Goal: Task Accomplishment & Management: Use online tool/utility

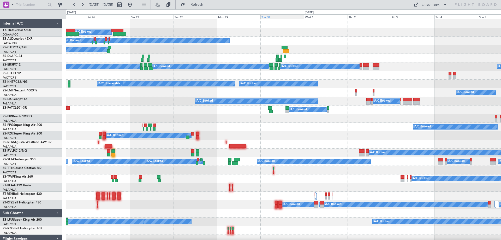
click at [273, 17] on div "Tue 30" at bounding box center [282, 16] width 44 height 5
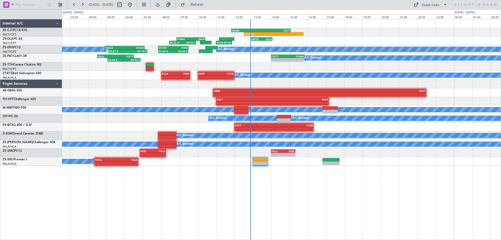
click at [300, 113] on div "12:32 Z - FAGM 11:50 Z FACT 15:05 Z 08:26 Z 09:55 Z FYWH 08:50 Z FAUP 10:25 Z 1…" at bounding box center [281, 92] width 439 height 146
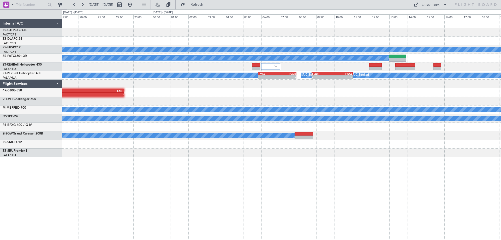
click at [264, 182] on div "FAGM 11:50 Z FACT 15:05 Z 12:32 Z - FATW 12:55 Z FALA 14:05 Z A/C Booked A/C Bo…" at bounding box center [281, 129] width 439 height 221
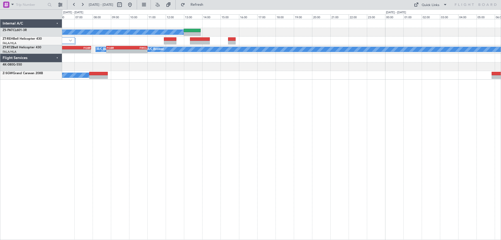
click at [213, 147] on div "A/C Booked FVCZ 05:50 Z FQBR 07:55 Z - - A/C Booked A/C Booked A/C Booked A/C B…" at bounding box center [281, 129] width 439 height 221
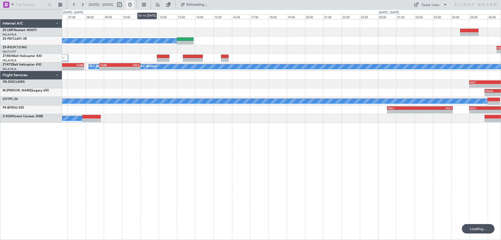
click at [134, 6] on button at bounding box center [130, 5] width 8 height 8
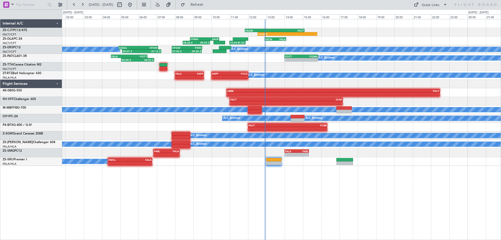
click at [419, 204] on div "12:32 Z - FAGM 11:50 Z FACT 15:05 Z 08:26 Z 09:55 Z FYWH 08:50 Z FAUP 10:25 Z 1…" at bounding box center [281, 129] width 439 height 221
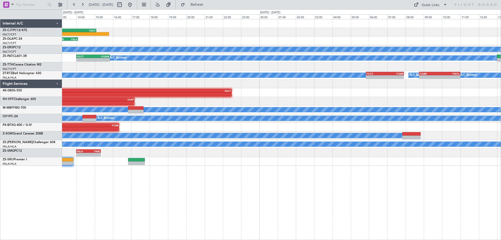
click at [181, 181] on div "12:32 Z - FAGM 11:50 Z FACT 15:05 Z FATW 12:55 Z FALA 14:05 Z 08:26 Z 09:55 Z F…" at bounding box center [281, 129] width 439 height 221
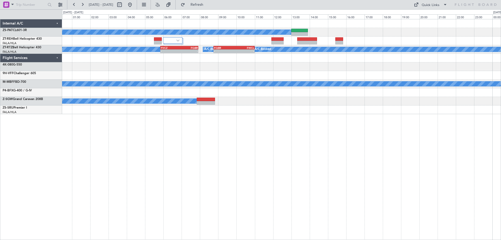
click at [240, 190] on div "A/C Booked A/C Booked A/C Booked A/C Booked A/C Booked A/C Booked A/C Booked A/…" at bounding box center [281, 129] width 439 height 221
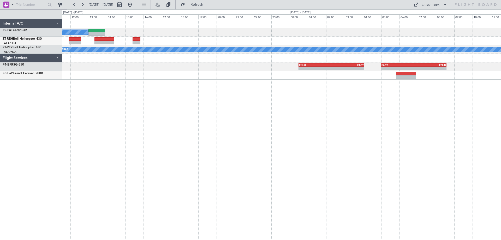
click at [183, 106] on div "A/C Booked A/C Booked A/C Booked A/C Booked A/C Booked A/C Booked A/C Booked FV…" at bounding box center [281, 129] width 439 height 221
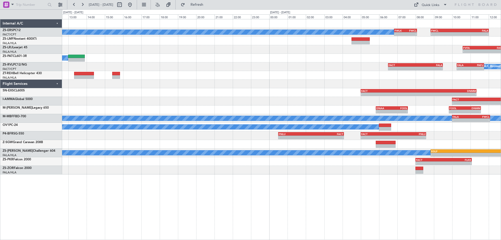
click at [272, 194] on div "A/C Booked A/C Booked - - FWLK 06:50 Z FWCL 08:05 Z - - FWCL 08:50 Z FALA 12:00…" at bounding box center [281, 129] width 439 height 221
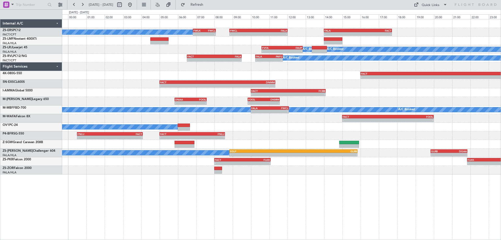
click at [338, 234] on div "A/C Booked A/C Booked - - FWLK 06:50 Z FWCL 08:05 Z - - FWCL 08:50 Z FALA 12:00…" at bounding box center [281, 129] width 439 height 221
click at [88, 134] on div "A/C Booked A/C Booked - - FWLK 06:50 Z FWCL 08:05 Z - - FWCL 08:50 Z FALA 12:00…" at bounding box center [281, 96] width 439 height 155
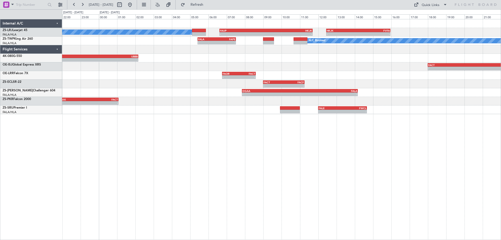
click at [366, 189] on div "A/C Booked A/C Booked A/C Booked - - FAUP 06:37 Z HKJK 11:42 Z - - HKJK 12:27 Z…" at bounding box center [281, 129] width 439 height 221
click at [166, 104] on div "A/C Booked A/C Booked A/C Booked - - FAUP 06:37 Z HKJK 11:42 Z - - HKJK 12:27 Z…" at bounding box center [281, 66] width 439 height 95
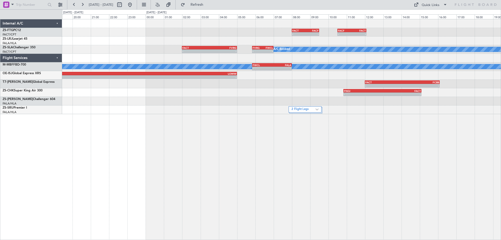
click at [302, 152] on div "- - FACT 08:00 Z FACF 09:30 Z - - FACF 10:30 Z FACT 12:05 Z - - HKJK 12:27 Z FV…" at bounding box center [281, 129] width 439 height 221
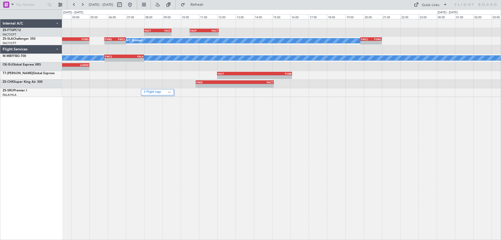
click at [271, 159] on div "- - FACT 08:00 Z FACF 09:30 Z - - FACF 10:30 Z FACT 12:05 Z A/C Booked - - FACT…" at bounding box center [281, 129] width 439 height 221
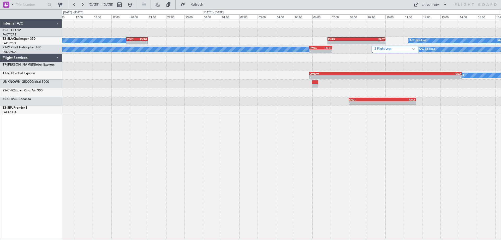
click at [297, 164] on div "- - FACF 10:30 Z FACT 12:05 Z A/C Booked - - FWCL 19:50 Z FVRG 21:00 Z - - FVRG…" at bounding box center [281, 129] width 439 height 221
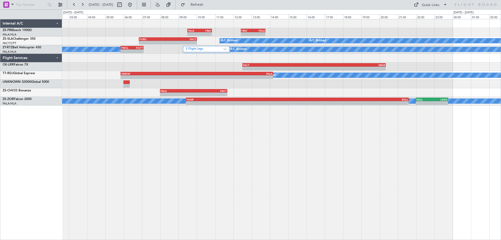
click at [167, 169] on div "- - FALA 09:30 Z FBLV 10:50 Z - - FBLV 12:25 Z FALA 13:45 Z - - FVRG 06:50 Z FA…" at bounding box center [281, 129] width 439 height 221
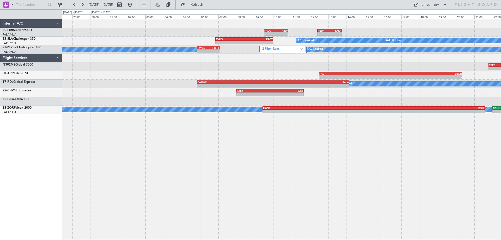
click at [318, 168] on div "- - FALA 09:30 Z FBLV 10:50 Z - - FBLV 12:25 Z FALA 13:45 Z - - FVRG 06:50 Z FA…" at bounding box center [281, 129] width 439 height 221
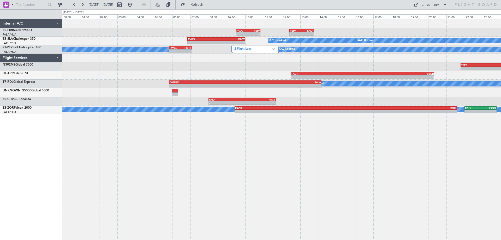
click at [314, 165] on div "- - FALA 09:30 Z FBLV 10:50 Z - - FBLV 12:25 Z FALA 13:45 Z - - FVRG 06:50 Z FA…" at bounding box center [281, 129] width 439 height 221
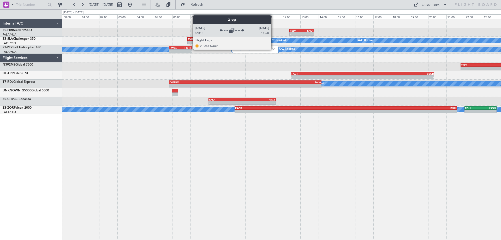
click at [274, 49] on img at bounding box center [273, 49] width 3 height 2
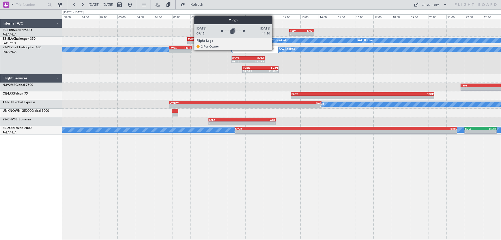
click at [275, 50] on img at bounding box center [272, 49] width 5 height 5
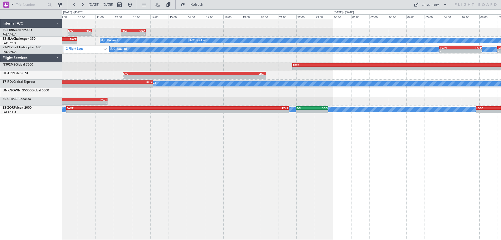
click at [229, 67] on div "- - TBPB 21:47 Z FALA 09:37 Z A/C Booked A/C Booked A/C Booked A/C Booked A/C B…" at bounding box center [281, 66] width 439 height 9
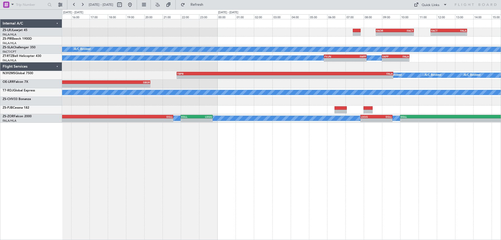
click at [250, 147] on div "- - FAOR 08:40 Z FACT 10:45 Z - - FACT 11:40 Z FALA 13:40 Z FBLV 12:25 Z FALA 1…" at bounding box center [281, 129] width 439 height 221
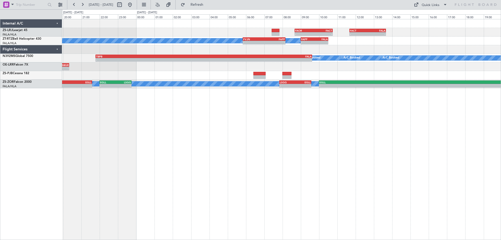
click at [336, 163] on div "- - FAOR 08:40 Z FACT 10:45 Z - - FACT 11:40 Z FALA 13:40 Z A/C Booked A/C Book…" at bounding box center [281, 129] width 439 height 221
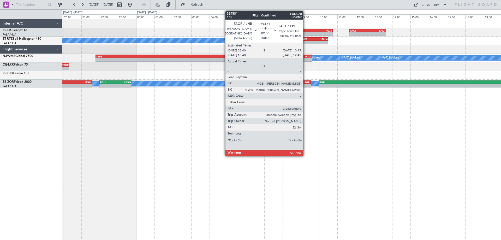
click at [306, 31] on div "FAOR" at bounding box center [304, 30] width 19 height 3
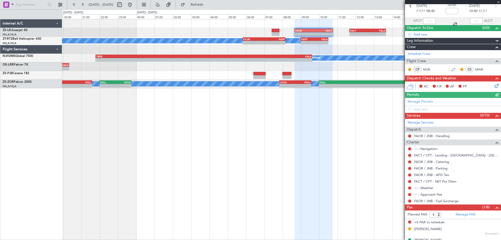
scroll to position [34, 0]
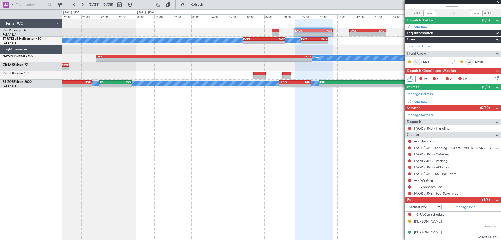
click at [498, 3] on div at bounding box center [453, 2] width 96 height 4
click at [500, 3] on span at bounding box center [498, 2] width 5 height 5
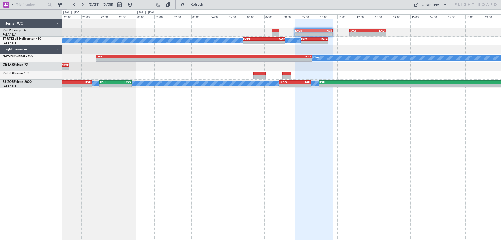
type input "0"
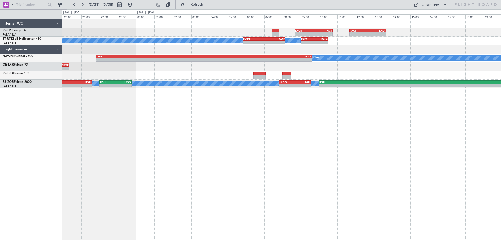
scroll to position [0, 0]
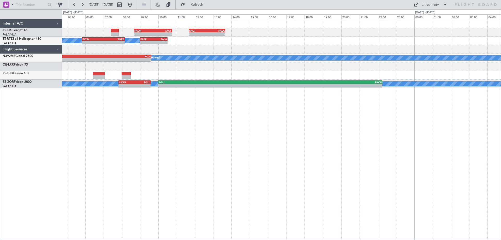
click at [194, 109] on div "- - FAOR 08:40 Z FACT 10:45 Z - - FACT 11:40 Z FALA 13:40 Z A/C Booked A/C Book…" at bounding box center [281, 129] width 439 height 221
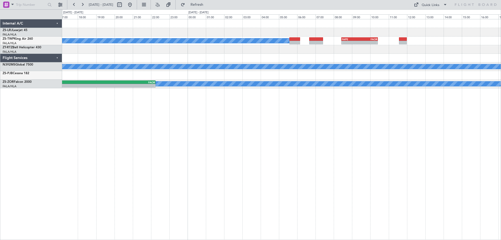
click at [199, 140] on div "- - FACT 11:40 Z FALA 13:40 Z A/C Booked A/C Booked A/C Booked A/C Booked - - F…" at bounding box center [281, 129] width 439 height 221
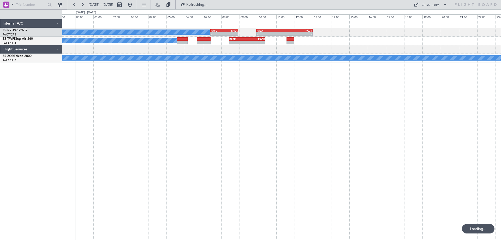
click at [254, 162] on div "A/C Booked - - PAFU 07:25 Z FALA 08:55 Z - - FALA 09:55 Z FACT 13:00 Z A/C Book…" at bounding box center [281, 129] width 439 height 221
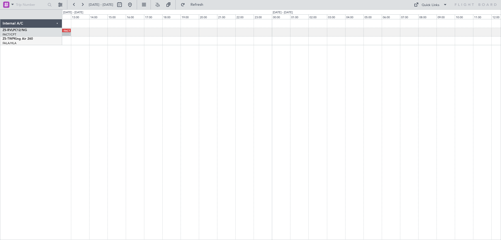
click at [139, 117] on div "- - FALA 09:55 Z FACT 13:00 Z PAFU 07:25 Z FALA 08:55 Z - - A/C Booked - - FAPE…" at bounding box center [281, 129] width 439 height 221
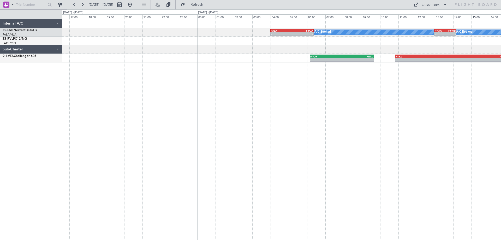
click at [218, 137] on div "A/C Booked A/C Booked - - FALA 04:00 Z FYOA 06:22 Z - - FYOA 12:58 Z FYWB 14:10…" at bounding box center [281, 129] width 439 height 221
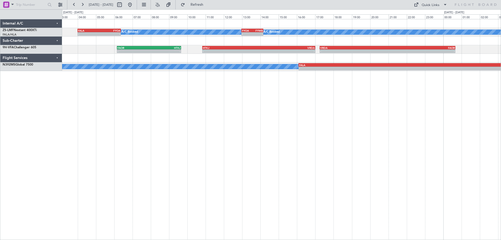
click at [172, 103] on div "A/C Booked A/C Booked - - FALA 04:00 Z FYOA 06:22 Z - - FYOA 12:58 Z FYWB 14:10…" at bounding box center [281, 129] width 439 height 221
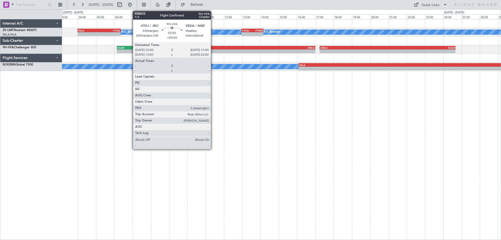
click at [213, 47] on div "HTKJ" at bounding box center [231, 47] width 56 height 3
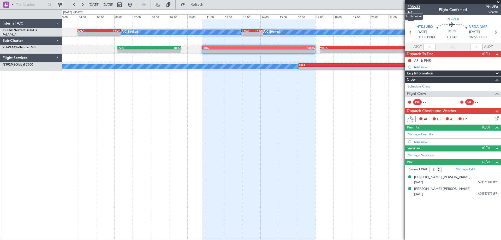
click at [417, 8] on span "508633" at bounding box center [414, 6] width 13 height 5
click at [217, 132] on div "A/C Booked A/C Booked A/C Booked - - FALA 04:00 Z FYOA 06:22 Z - - FYOA 12:58 Z…" at bounding box center [281, 129] width 439 height 221
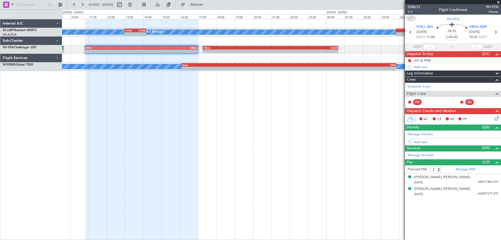
click at [158, 153] on div "A/C Booked A/C Booked A/C Booked - - FYOA 12:58 Z FYWB 14:10 Z A/C Booked A/C B…" at bounding box center [281, 129] width 439 height 221
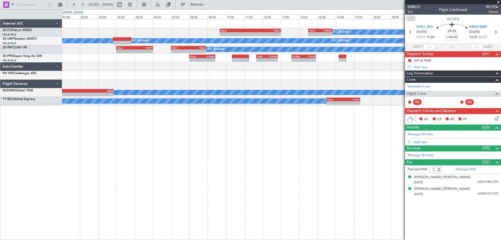
click at [247, 189] on div "A/C Booked A/C Booked A/C Booked A/C Booked - - FALA 09:40 Z FNLU 13:00 Z - - F…" at bounding box center [281, 129] width 439 height 221
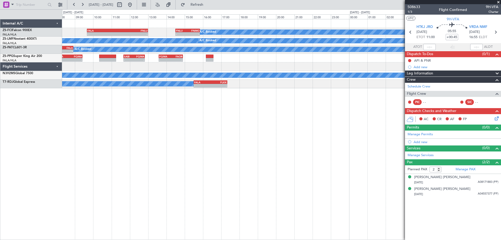
click at [184, 162] on div "A/C Booked A/C Booked A/C Booked A/C Booked - - FALA 09:40 Z FNLU 13:00 Z - - F…" at bounding box center [281, 129] width 439 height 221
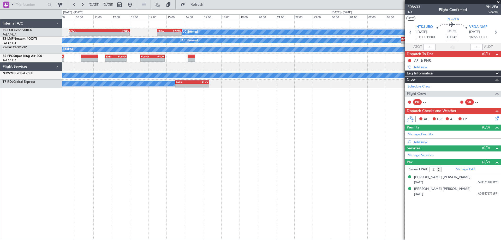
click at [174, 173] on div "A/C Booked A/C Booked A/C Booked A/C Booked - - FALA 09:40 Z FNLU 13:00 Z - - F…" at bounding box center [281, 129] width 439 height 221
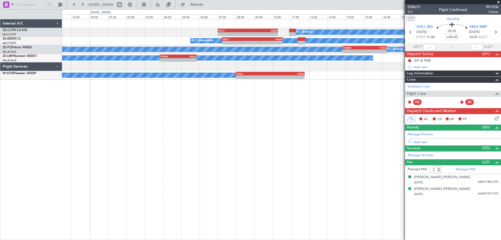
click at [240, 173] on div "A/C Booked A/C Booked - - FACT 07:00 Z FAAR 10:18 Z A/C Booked A/C Unavailable …" at bounding box center [281, 129] width 439 height 221
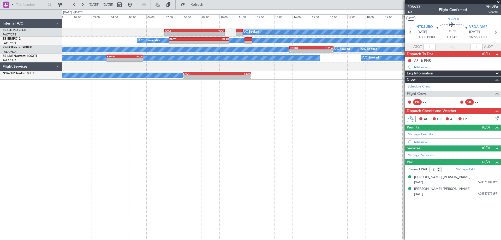
click at [146, 164] on div "A/C Booked A/C Booked - - FACT 07:00 Z FAAR 10:18 Z A/C Booked A/C Unavailable …" at bounding box center [281, 129] width 439 height 221
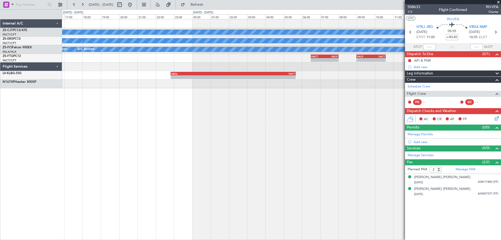
click at [138, 171] on div "A/C Booked A/C Booked A/C Booked A/C Unavailable A/C Booked A/C Booked A/C Book…" at bounding box center [281, 129] width 439 height 221
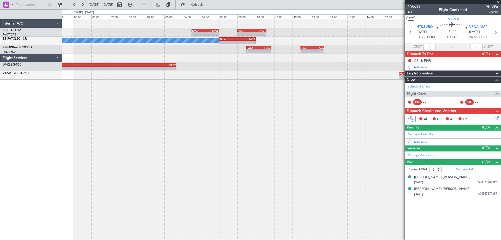
click at [213, 160] on div "- - FACT 06:30 Z FACF 08:00 Z - - FACF 09:00 Z FACT 10:35 Z A/C Booked - - FALA…" at bounding box center [281, 129] width 439 height 221
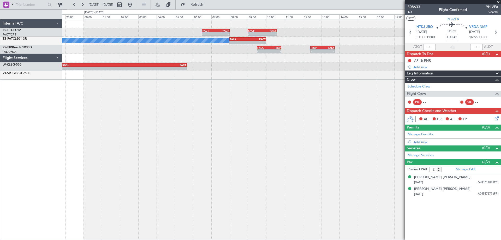
click at [363, 139] on div "- - FACT 06:30 Z FACF 08:00 Z - - FACF 09:00 Z FACT 10:35 Z A/C Booked - - FALA…" at bounding box center [281, 129] width 439 height 221
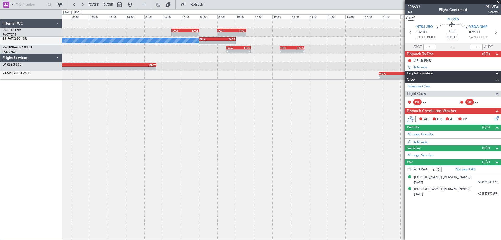
click at [123, 163] on div "- - FACT 06:30 Z FACF 08:00 Z - - FACF 09:00 Z FACT 10:35 Z A/C Booked - - FALA…" at bounding box center [281, 129] width 439 height 221
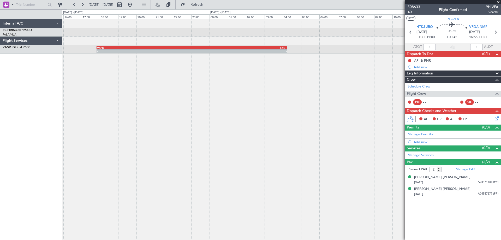
click at [132, 180] on div "- - FBLV 12:25 Z FALA 13:45 Z FALA 09:30 Z FBLV 10:50 Z - - - - VAPO 17:50 Z FA…" at bounding box center [281, 129] width 439 height 221
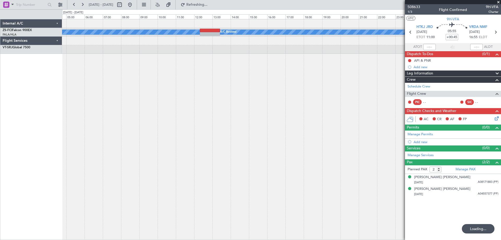
click at [110, 174] on div "A/C Booked A/C Booked A/C Booked A/C Booked A/C Booked A/C Booked A/C Booked A/…" at bounding box center [281, 129] width 439 height 221
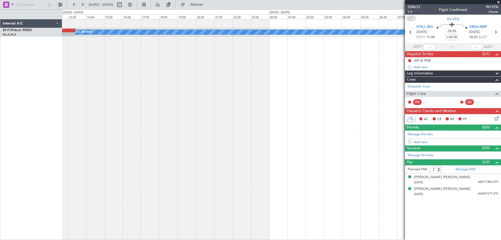
click at [146, 156] on div "A/C Booked A/C Booked A/C Booked A/C Booked A/C Booked A/C Booked A/C Booked A/…" at bounding box center [281, 129] width 439 height 221
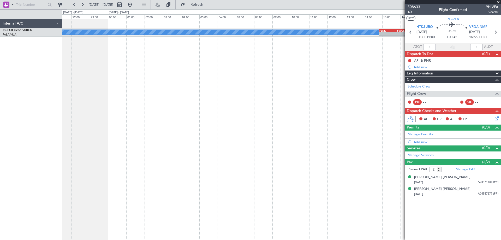
click at [200, 143] on div "A/C Booked A/C Booked A/C Booked A/C Booked A/C Booked FLKK 14:50 Z FWCL 16:15 …" at bounding box center [281, 129] width 439 height 221
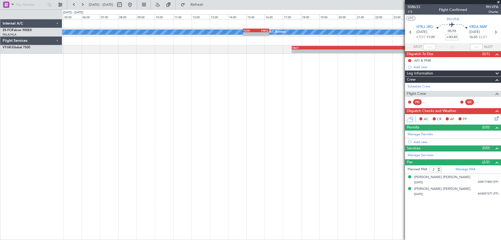
click at [141, 150] on div "A/C Booked A/C Booked A/C Booked A/C Booked A/C Booked FLKK 14:50 Z FWCL 16:15 …" at bounding box center [281, 129] width 439 height 221
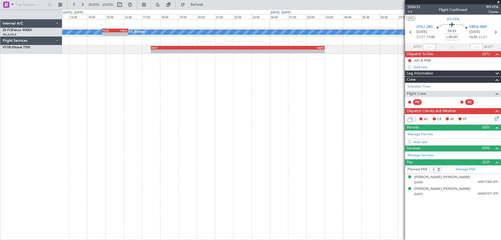
click at [86, 138] on div "A/C Booked A/C Booked A/C Booked A/C Booked A/C Booked FLKK 14:50 Z FWCL 16:15 …" at bounding box center [281, 129] width 439 height 221
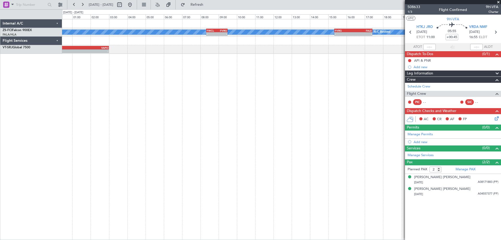
click at [140, 109] on div "A/C Booked A/C Booked A/C Booked A/C Booked A/C Booked - - FWCL 08:20 Z FVRG 09…" at bounding box center [281, 129] width 439 height 221
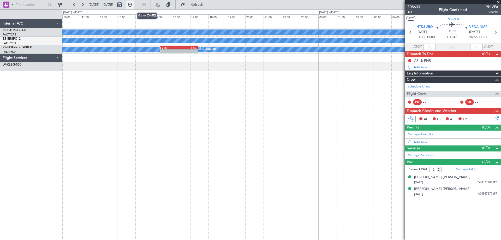
click at [134, 5] on button at bounding box center [130, 5] width 8 height 8
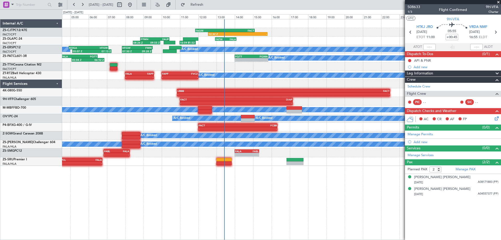
click at [104, 199] on div "12:32 Z - FAGM 11:50 Z FACT 15:05 Z 08:26 Z 09:55 Z FYWH 08:50 Z FAUP 10:25 Z 1…" at bounding box center [281, 129] width 439 height 221
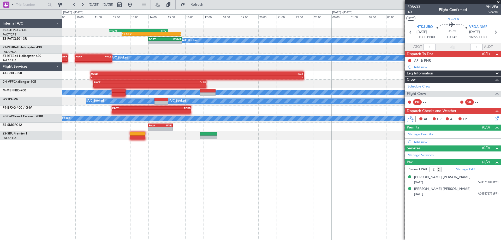
click at [332, 196] on div "12:32 Z - FAGM 11:50 Z FACT 15:05 Z A/C Booked - - FQTT 14:00 Z FQMA 15:50 Z 05…" at bounding box center [281, 129] width 439 height 221
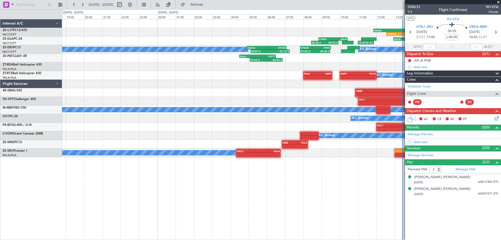
click at [365, 191] on div "12:32 Z - FAGM 11:50 Z FACT 15:05 Z 08:26 Z 09:55 Z FYWH 08:50 Z FAUP 10:25 Z 1…" at bounding box center [281, 129] width 439 height 221
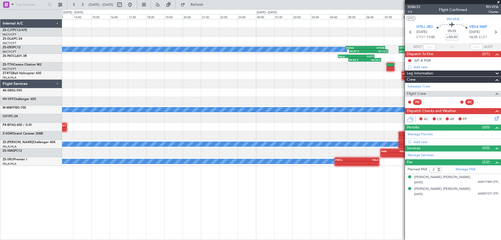
click at [388, 194] on div "12:32 Z - FAGM 11:50 Z FACT 15:05 Z 08:26 Z 09:55 Z FYWH 08:50 Z FAUP 10:25 Z 1…" at bounding box center [281, 129] width 439 height 221
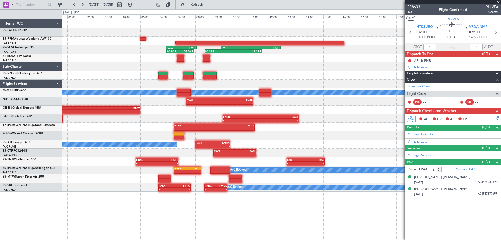
click at [251, 204] on div "FALA 04:30 Z FQTT 06:30 Z 05:04 Z 06:52 Z A/C Booked 06:26 Z 07:56 Z FALA 06:25…" at bounding box center [281, 129] width 439 height 221
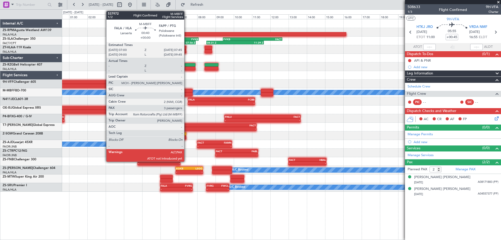
click at [187, 93] on div at bounding box center [186, 94] width 14 height 4
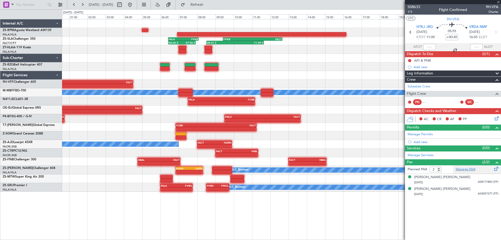
type input "3"
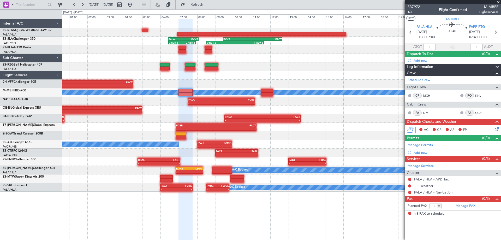
click at [62, 124] on div "A/C Booked 06:26 Z 07:56 Z FALA 06:25 Z FVKB 08:05 Z 08:31 Z 11:39 Z FVKB 09:25…" at bounding box center [250, 124] width 501 height 230
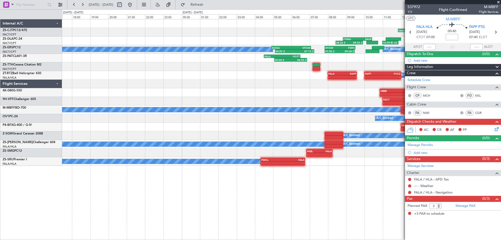
click at [185, 132] on div "12:32 Z - FAGM 11:50 Z FACT 15:05 Z 08:26 Z 09:55 Z FYWH 08:50 Z FAUP 10:25 Z 1…" at bounding box center [281, 92] width 439 height 146
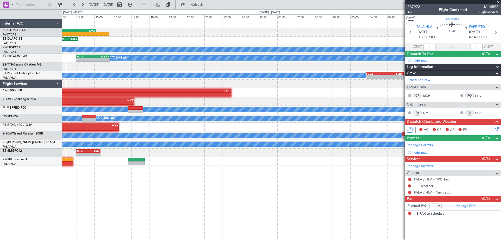
click at [146, 173] on div "12:32 Z - FAGM 11:50 Z FACT 15:05 Z FATW 12:55 Z FALA 14:05 Z 08:26 Z 09:55 Z F…" at bounding box center [281, 129] width 439 height 221
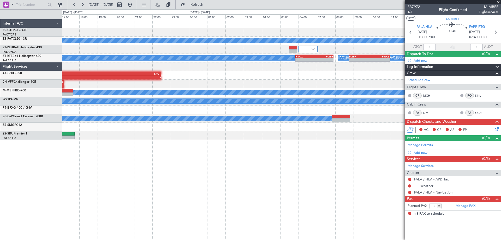
click at [179, 181] on div "12:32 Z - FAGM 11:50 Z FACT 15:05 Z A/C Booked FQTT 14:00 Z FQMA 15:50 Z - - A/…" at bounding box center [281, 129] width 439 height 221
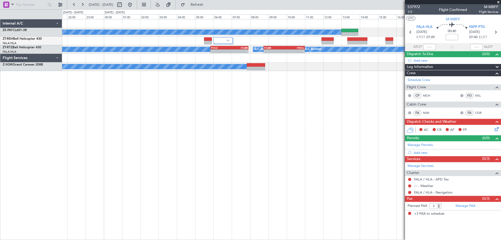
click at [344, 170] on div "A/C Booked FQTT 14:00 Z FQMA 15:50 Z - - A/C Booked A/C Booked A/C Booked A/C B…" at bounding box center [281, 129] width 439 height 221
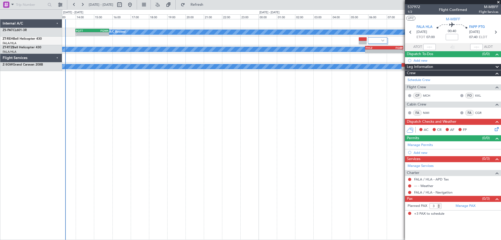
click at [301, 175] on div "A/C Booked FQTT 14:00 Z FQMA 15:50 Z - - A/C Booked A/C Booked A/C Booked A/C B…" at bounding box center [281, 129] width 439 height 221
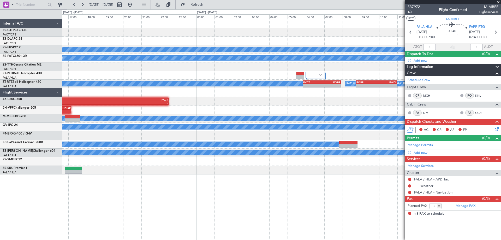
click at [116, 183] on div "12:32 Z - FAGM 11:50 Z FACT 15:05 Z 10:59 Z 11:52 Z FATW 12:55 Z FALA 14:05 Z A…" at bounding box center [281, 129] width 439 height 221
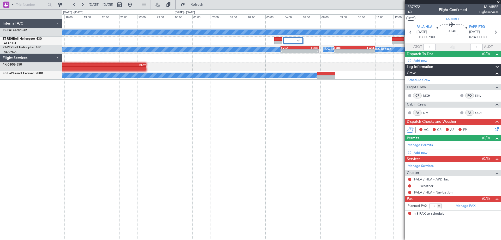
click at [258, 197] on div "A/C Booked FQTT 14:00 Z FQMA 15:50 Z - - A/C Booked A/C Booked A/C Booked A/C B…" at bounding box center [281, 129] width 439 height 221
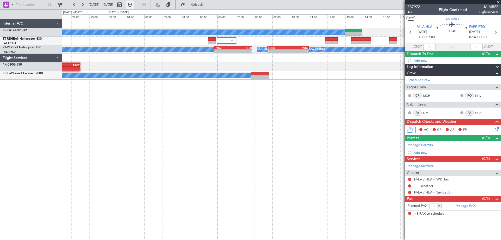
click at [134, 6] on button at bounding box center [130, 5] width 8 height 8
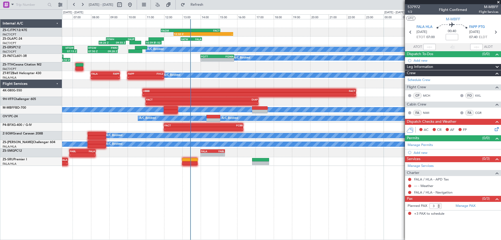
click at [288, 216] on div "12:32 Z - FAGM 11:50 Z FACT 15:05 Z 10:59 Z 11:52 Z FATW 12:55 Z FALA 14:05 Z F…" at bounding box center [281, 129] width 439 height 221
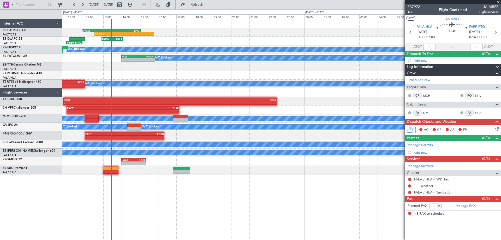
click at [161, 82] on div "12:32 Z - FAGM 11:50 Z FACT 15:05 Z 10:59 Z 11:52 Z FATW 12:55 Z FALA 14:05 Z 0…" at bounding box center [281, 96] width 439 height 155
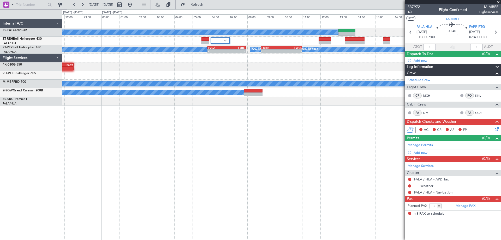
click at [260, 187] on div "A/C Booked A/C Booked A/C Booked A/C Booked A/C Booked A/C Booked A/C Booked FV…" at bounding box center [281, 129] width 439 height 221
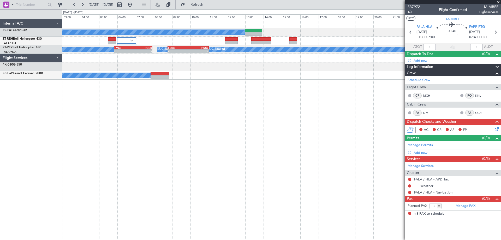
click at [193, 145] on div "A/C Booked A/C Booked A/C Booked A/C Booked A/C Booked A/C Booked A/C Booked FV…" at bounding box center [281, 129] width 439 height 221
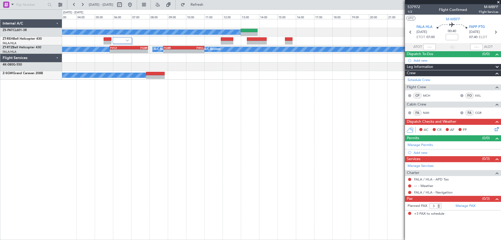
click at [138, 158] on div "A/C Booked A/C Booked A/C Booked A/C Booked A/C Booked A/C Booked A/C Booked FV…" at bounding box center [281, 129] width 439 height 221
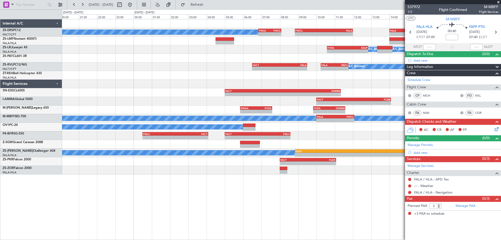
click at [195, 171] on div "A/C Booked A/C Booked - - FWLK 06:50 Z FWCL 08:05 Z - - FWCL 08:50 Z FALA 12:00…" at bounding box center [281, 96] width 439 height 155
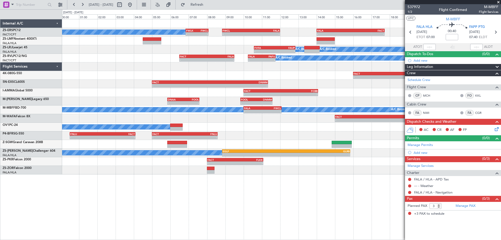
click at [293, 209] on div "A/C Booked A/C Booked - - FWLK 06:50 Z FWCL 08:05 Z - - FWCL 08:50 Z FALA 12:00…" at bounding box center [281, 129] width 439 height 221
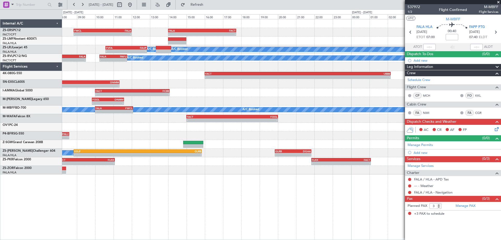
click at [183, 211] on div "- - FWCL 08:50 Z FALA 12:00 Z - - FALA 14:00 Z FACT 17:43 Z - - FWLK 06:50 Z FW…" at bounding box center [281, 129] width 439 height 221
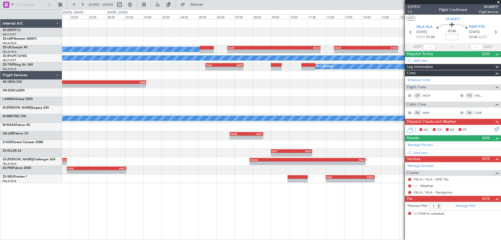
click at [136, 221] on div "- - FALA 14:00 Z FACT 17:43 Z A/C Booked A/C Booked A/C Booked - - FAUP 06:37 Z…" at bounding box center [281, 129] width 439 height 221
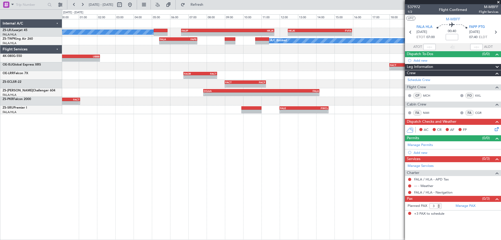
click at [255, 213] on div "A/C Booked A/C Booked A/C Booked - - FAUP 06:37 Z HKJK 11:42 Z - - HKJK 12:27 Z…" at bounding box center [281, 129] width 439 height 221
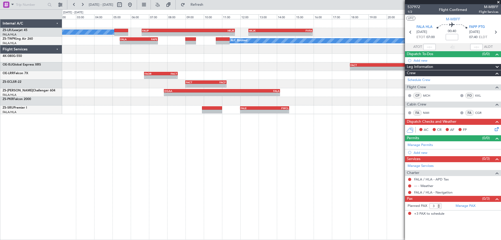
click at [318, 144] on div "A/C Booked A/C Booked A/C Booked - - FAUP 06:37 Z HKJK 11:42 Z - - HKJK 12:27 Z…" at bounding box center [281, 129] width 439 height 221
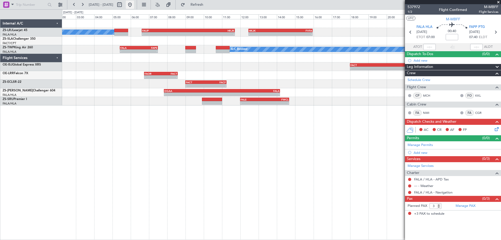
click at [134, 3] on button at bounding box center [130, 5] width 8 height 8
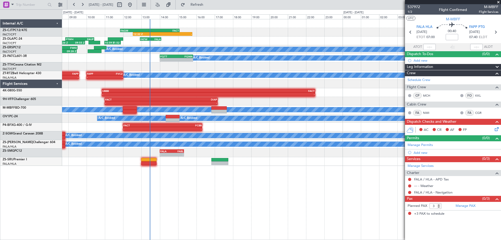
click at [212, 195] on div "12:32 Z - FAGM 11:50 Z FACT 15:05 Z 10:59 Z 11:52 Z FATW 12:55 Z FALA 14:05 Z 0…" at bounding box center [281, 129] width 439 height 221
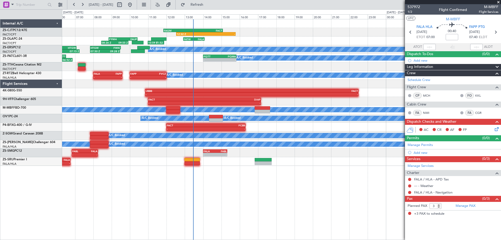
click at [255, 193] on div "12:32 Z - FAGM 11:50 Z FACT 15:05 Z 10:59 Z 11:52 Z FATW 12:55 Z FALA 14:05 Z 0…" at bounding box center [281, 129] width 439 height 221
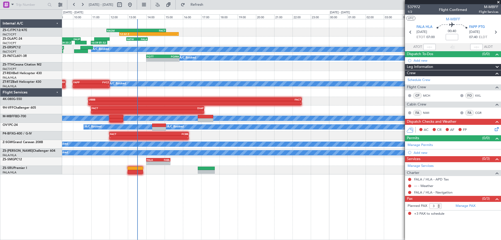
click at [144, 208] on div "12:32 Z - FAGM 11:50 Z FACT 15:05 Z 10:59 Z 11:52 Z FATW 12:55 Z FALA 14:05 Z 0…" at bounding box center [281, 129] width 439 height 221
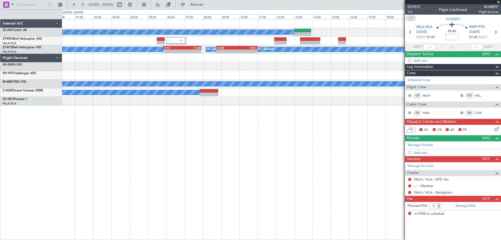
click at [215, 213] on div "A/C Booked A/C Booked A/C Booked A/C Booked A/C Booked A/C Booked A/C Booked FV…" at bounding box center [281, 129] width 439 height 221
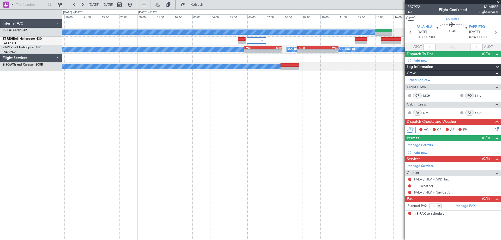
click at [315, 96] on div "A/C Booked FQTT 14:00 Z FQMA 15:50 Z - - A/C Booked A/C Booked A/C Booked A/C B…" at bounding box center [281, 129] width 439 height 221
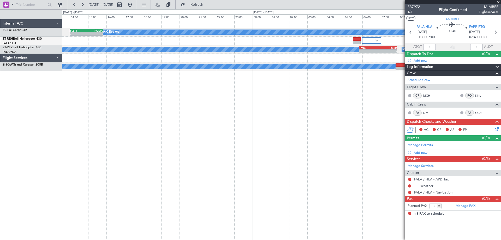
click at [280, 141] on div "A/C Booked FQTT 14:00 Z FQMA 15:50 Z - - A/C Booked A/C Booked A/C Booked A/C B…" at bounding box center [281, 129] width 439 height 221
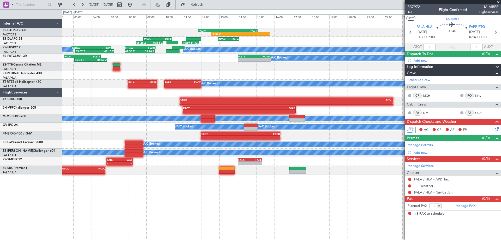
click at [302, 73] on div at bounding box center [281, 75] width 439 height 9
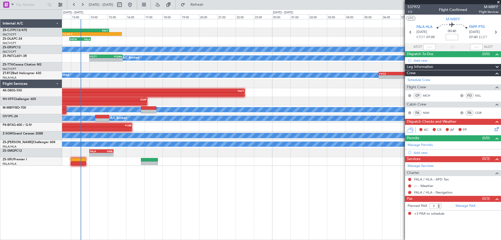
click at [144, 84] on div at bounding box center [281, 84] width 439 height 9
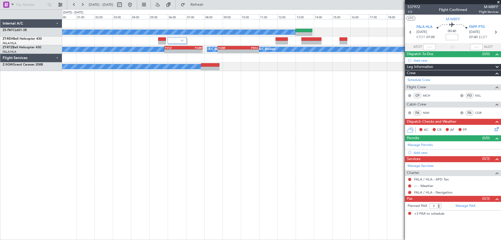
click at [106, 151] on div "A/C Booked A/C Booked A/C Booked A/C Booked A/C Booked A/C Booked A/C Booked FV…" at bounding box center [281, 129] width 439 height 221
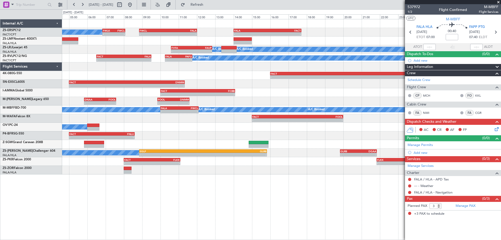
click at [189, 105] on div "A/C Booked A/C Booked - - FWLK 06:50 Z FWCL 08:05 Z - - FWCL 08:50 Z FALA 12:00…" at bounding box center [281, 96] width 439 height 155
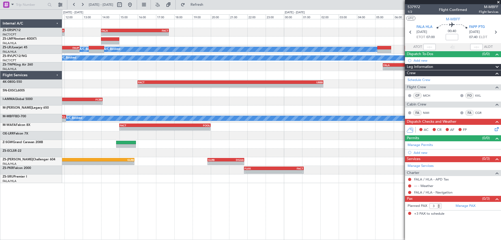
click at [185, 164] on div "- - EGLF 08:50 Z GLRB 15:50 Z - - GLRB 19:50 Z DGAA 21:50 Z - - DGAA 07:50 Z FA…" at bounding box center [281, 161] width 439 height 9
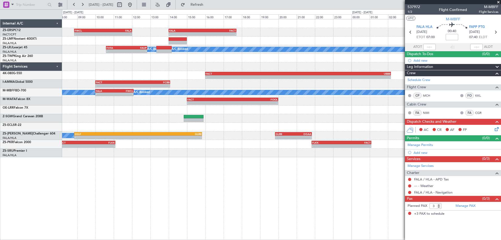
click at [257, 174] on div "- - FWCL 08:50 Z FALA 12:00 Z - - FALA 14:00 Z FACT 17:43 Z - - FWLK 06:50 Z FW…" at bounding box center [281, 129] width 439 height 221
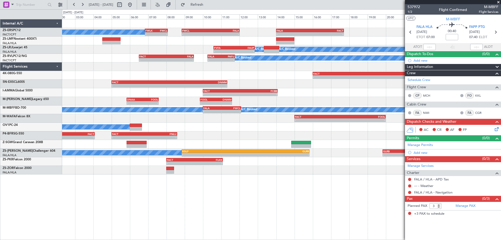
click at [298, 175] on div "- - FWCL 08:50 Z FALA 12:00 Z - - FALA 14:00 Z FACT 17:43 Z - - FWLK 06:50 Z FW…" at bounding box center [281, 129] width 439 height 221
click at [346, 95] on div "- - FACT 10:00 Z FCBB 14:05 Z" at bounding box center [281, 92] width 439 height 9
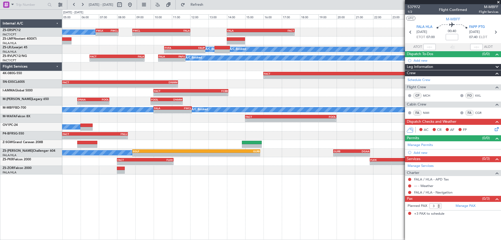
click at [301, 96] on div "- - FACT 10:00 Z FCBB 14:05 Z" at bounding box center [281, 92] width 439 height 9
click at [84, 115] on div "- - FWCL 08:50 Z FALA 12:00 Z - - FALA 14:00 Z FACT 17:43 Z - - FWLK 06:50 Z FW…" at bounding box center [281, 96] width 439 height 155
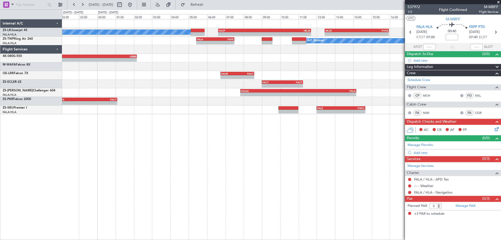
click at [270, 109] on div "A/C Booked A/C Booked A/C Booked - - FAUP 06:37 Z HKJK 11:42 Z - - HKJK 12:27 Z…" at bounding box center [281, 66] width 439 height 95
click at [134, 6] on button at bounding box center [130, 5] width 8 height 8
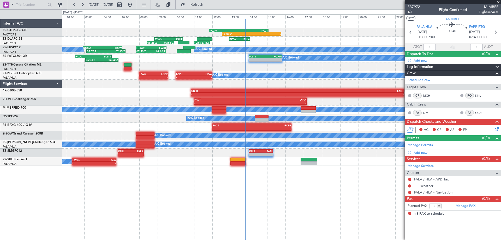
click at [168, 52] on div "12:32 Z - FAGM 11:50 Z FACT 15:05 Z FATW 12:55 Z FALA 14:05 Z 08:26 Z 09:55 Z F…" at bounding box center [281, 92] width 439 height 146
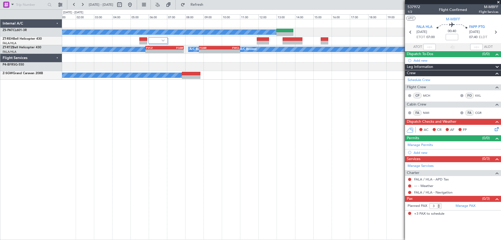
click at [242, 173] on div "A/C Booked A/C Booked A/C Booked A/C Booked A/C Booked A/C Booked A/C Booked A/…" at bounding box center [281, 129] width 439 height 221
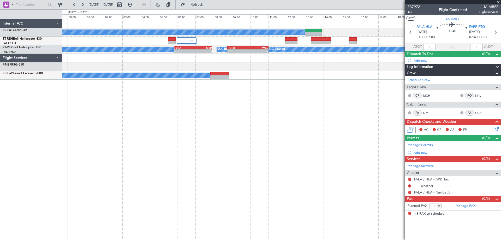
click at [325, 144] on div "A/C Booked A/C Booked A/C Booked A/C Booked A/C Booked A/C Booked A/C Booked A/…" at bounding box center [281, 129] width 439 height 221
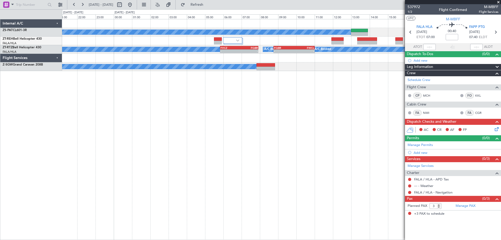
click at [234, 122] on div "A/C Booked FQTT 14:00 Z FQMA 15:50 Z - - A/C Booked A/C Booked A/C Booked A/C B…" at bounding box center [281, 129] width 439 height 221
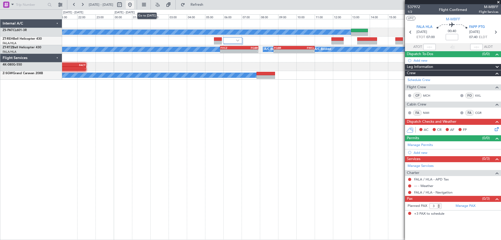
click at [134, 5] on button at bounding box center [130, 5] width 8 height 8
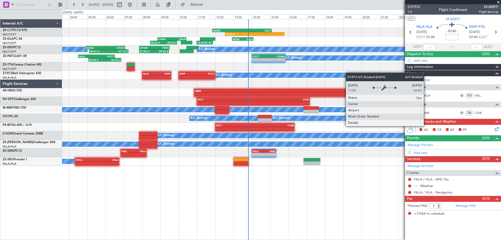
click at [335, 73] on div "12:32 Z - FAGM 11:50 Z FACT 15:05 Z FATW 12:55 Z FALA 14:05 Z 10:59 Z 11:52 Z 0…" at bounding box center [281, 92] width 439 height 146
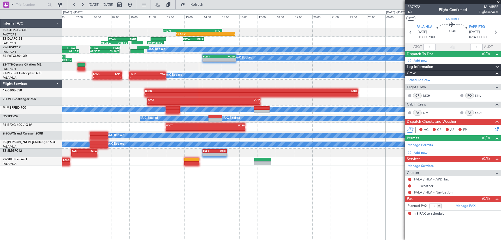
click at [302, 162] on div "12:32 Z - FAGM 11:50 Z FACT 15:05 Z FATW 12:55 Z FALA 14:05 Z 10:59 Z 11:52 Z 0…" at bounding box center [281, 129] width 439 height 221
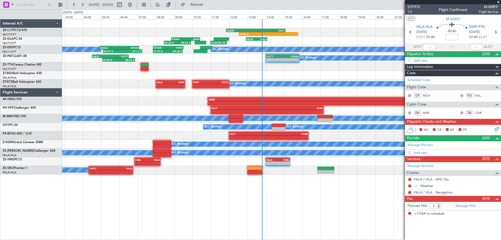
click at [327, 190] on div "12:32 Z - FAGM 11:50 Z FACT 15:05 Z FATW 12:55 Z FALA 14:05 Z 10:59 Z 11:52 Z 0…" at bounding box center [281, 129] width 439 height 221
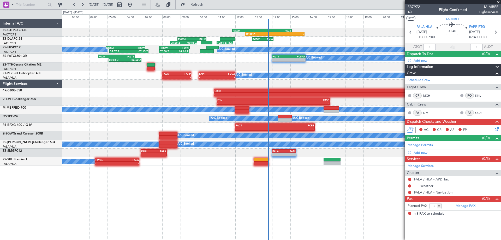
click at [336, 182] on div "12:32 Z - FAGM 11:50 Z FACT 15:05 Z FATW 12:55 Z FALA 14:05 Z 10:59 Z 11:52 Z 0…" at bounding box center [281, 129] width 439 height 221
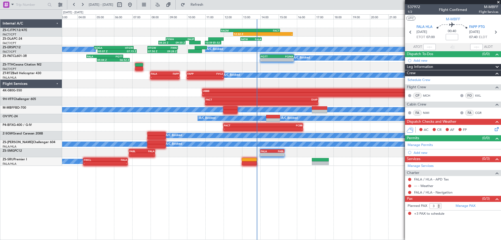
click at [362, 163] on div "- - FWCL 04:20 Z FALA 06:45 Z A/C Booked A/C Booked" at bounding box center [281, 161] width 439 height 9
